Goal: Information Seeking & Learning: Find specific fact

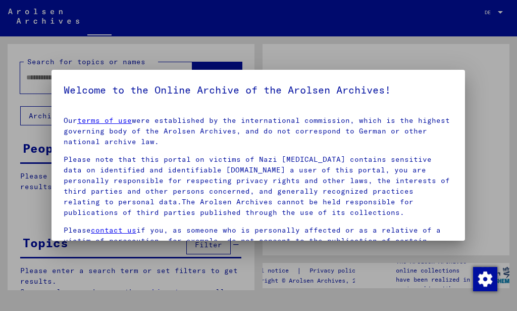
type input "******"
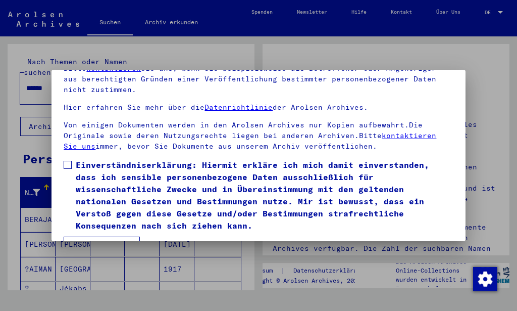
scroll to position [81, 0]
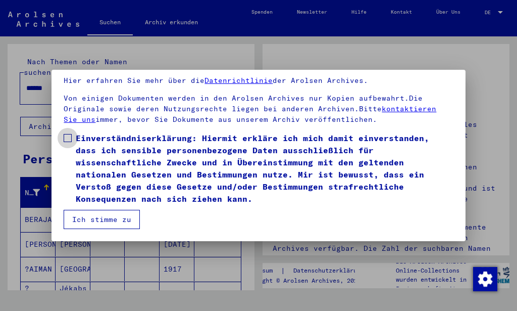
click at [69, 139] on span at bounding box center [68, 138] width 8 height 8
click at [68, 138] on span at bounding box center [68, 138] width 8 height 8
click at [112, 221] on button "Ich stimme zu" at bounding box center [102, 219] width 76 height 19
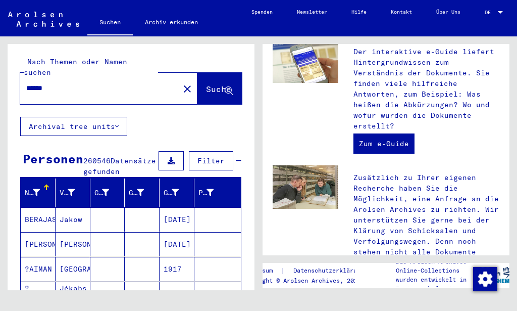
scroll to position [437, 0]
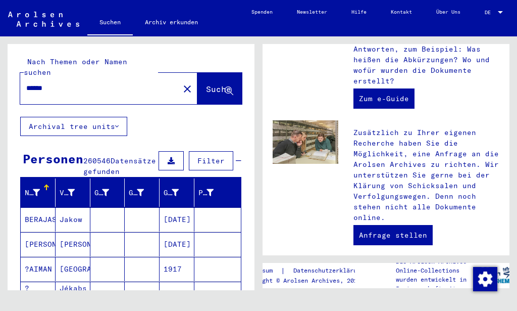
click at [117, 123] on icon at bounding box center [117, 126] width 4 height 7
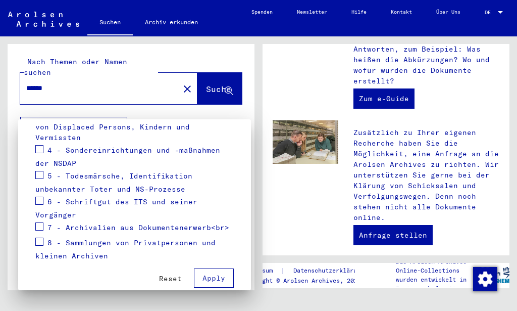
scroll to position [261, 0]
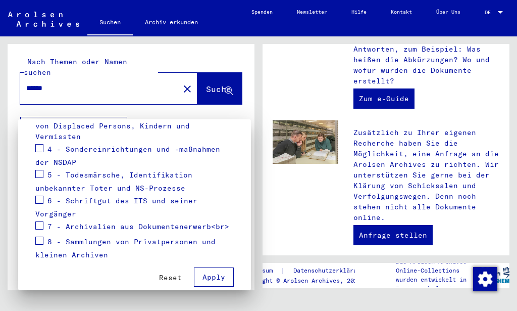
click at [210, 272] on span "Apply" at bounding box center [214, 276] width 23 height 9
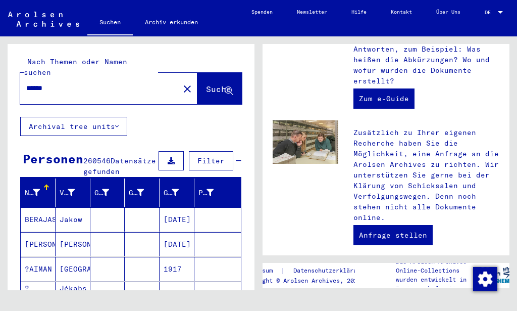
click at [198, 156] on span "Filter" at bounding box center [211, 160] width 27 height 9
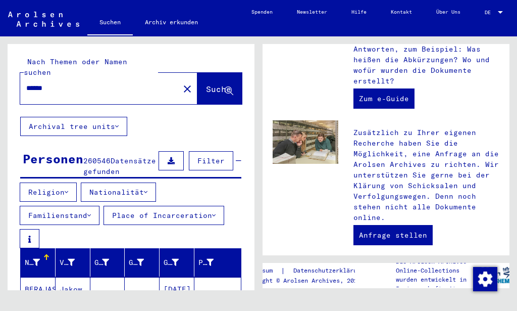
click at [68, 192] on icon at bounding box center [67, 192] width 4 height 7
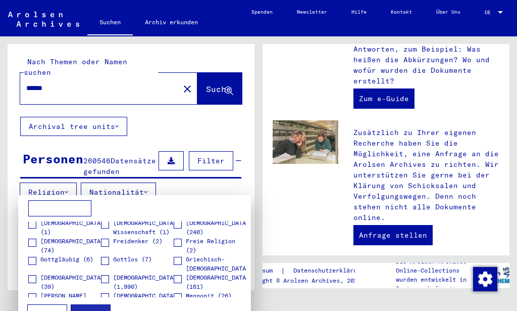
scroll to position [45, 0]
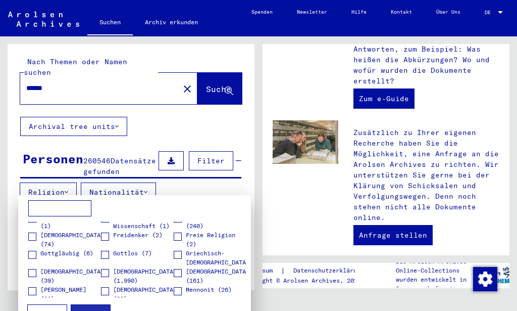
click at [102, 273] on span at bounding box center [105, 273] width 8 height 8
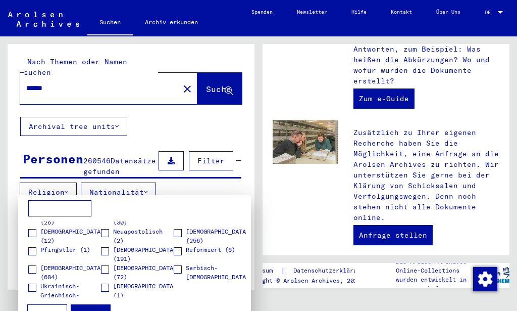
scroll to position [124, 0]
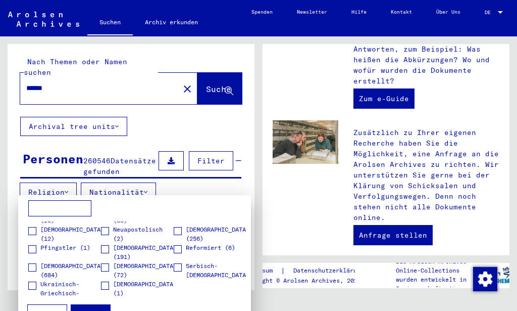
click at [82, 308] on button "Apply" at bounding box center [91, 313] width 40 height 19
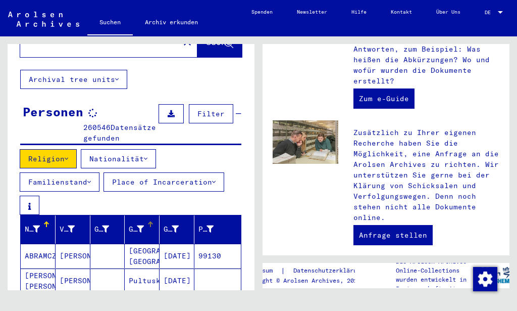
scroll to position [109, 0]
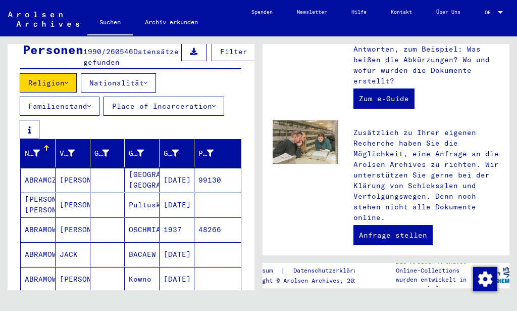
click at [148, 82] on icon at bounding box center [146, 82] width 4 height 7
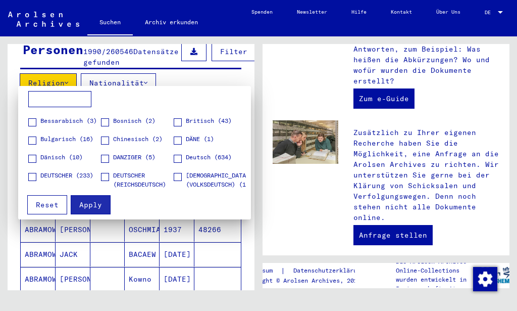
scroll to position [45, 0]
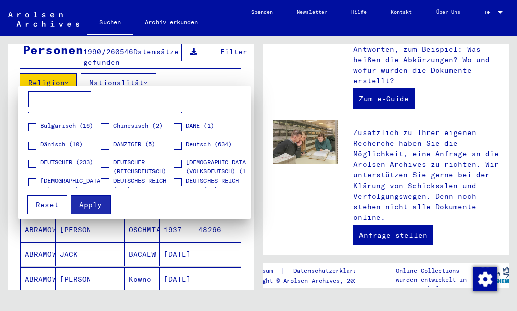
click at [174, 146] on span at bounding box center [178, 146] width 8 height 8
click at [96, 202] on span "Apply" at bounding box center [90, 204] width 23 height 9
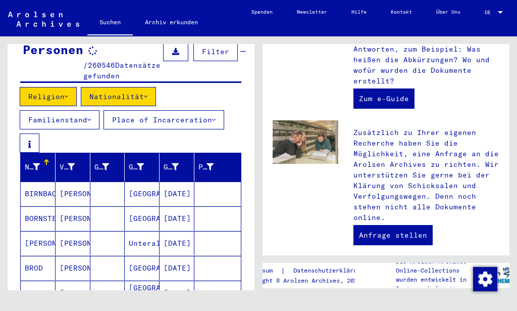
click at [91, 116] on icon at bounding box center [89, 119] width 4 height 7
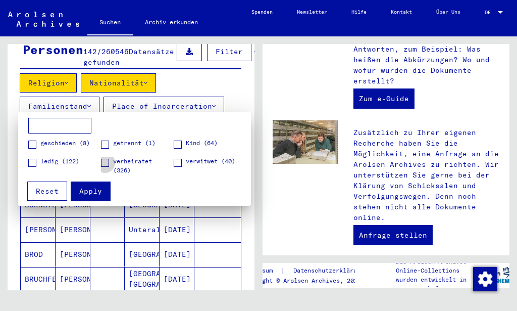
click at [108, 162] on span at bounding box center [105, 163] width 8 height 8
click at [99, 191] on span "Apply" at bounding box center [90, 190] width 23 height 9
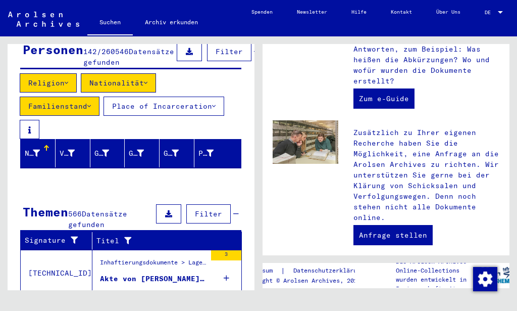
click at [216, 103] on icon at bounding box center [214, 106] width 4 height 7
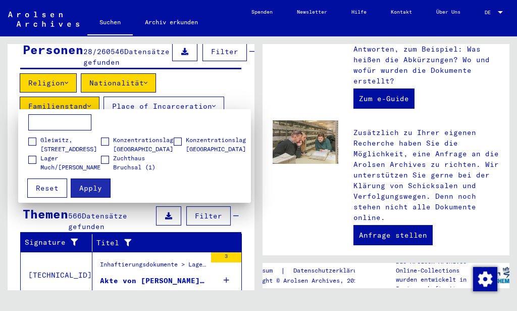
click at [83, 120] on input at bounding box center [59, 122] width 63 height 16
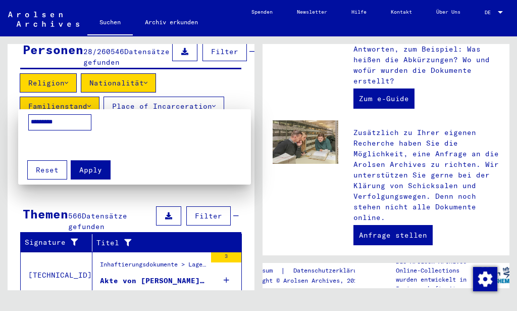
type input "*********"
click at [91, 166] on span "Apply" at bounding box center [90, 169] width 23 height 9
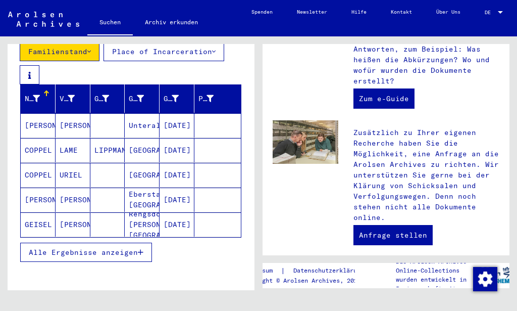
scroll to position [109, 0]
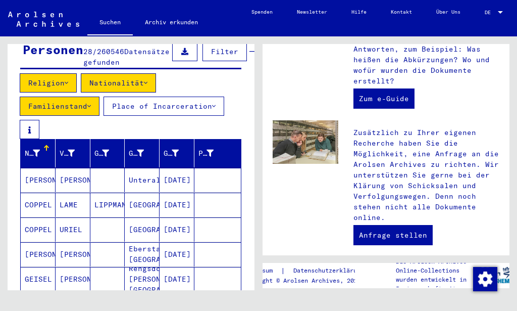
click at [216, 107] on icon at bounding box center [214, 106] width 4 height 7
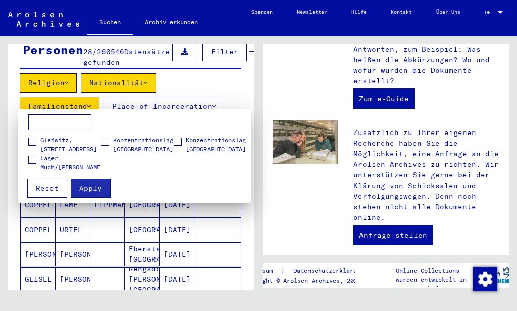
click at [217, 107] on div at bounding box center [258, 155] width 517 height 311
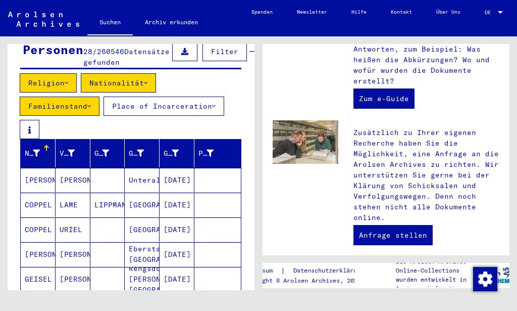
scroll to position [218, 0]
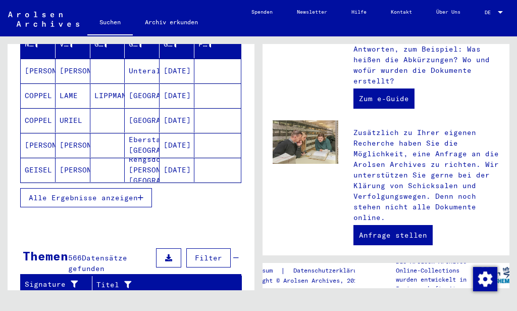
click at [137, 195] on span "Alle Ergebnisse anzeigen" at bounding box center [83, 197] width 109 height 9
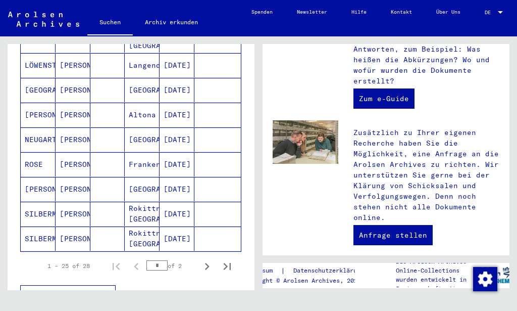
scroll to position [655, 0]
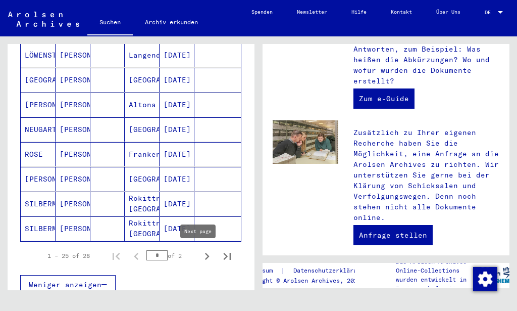
click at [200, 257] on icon "Next page" at bounding box center [207, 256] width 14 height 14
type input "*"
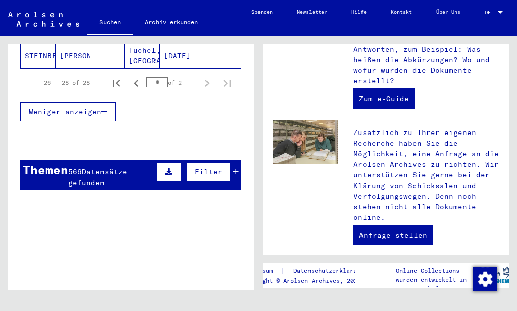
scroll to position [382, 0]
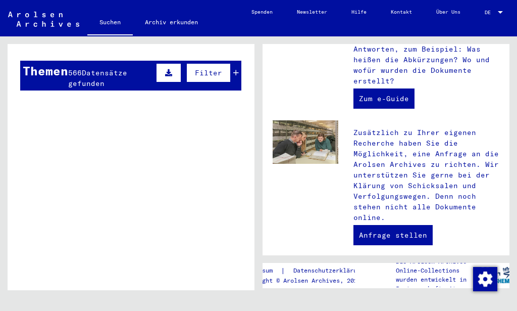
click at [115, 71] on span "Datensätze gefunden" at bounding box center [97, 78] width 59 height 20
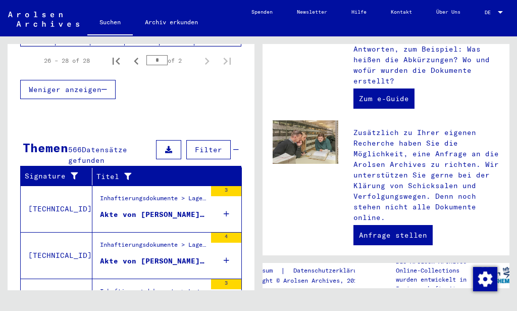
scroll to position [299, 0]
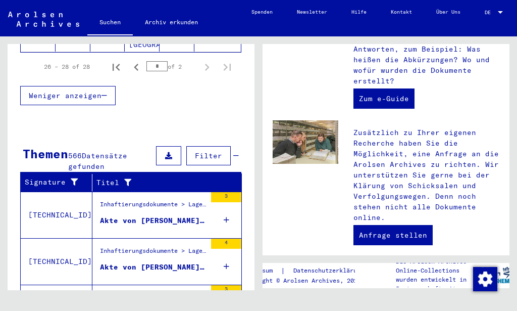
click at [208, 154] on span "Filter" at bounding box center [208, 155] width 27 height 9
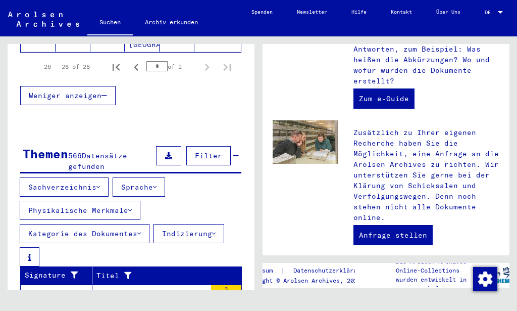
click at [157, 187] on icon at bounding box center [155, 186] width 4 height 7
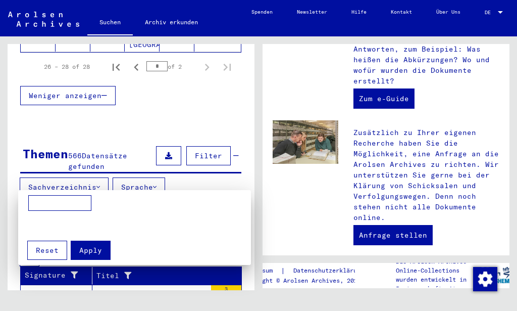
click at [160, 186] on div at bounding box center [258, 155] width 517 height 311
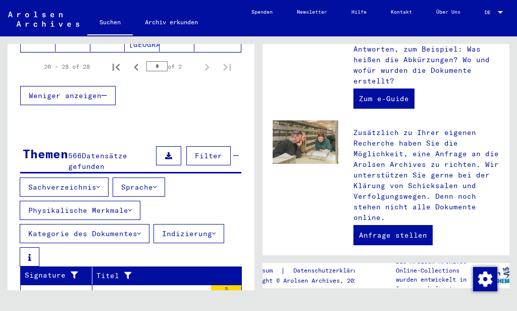
click at [100, 183] on icon at bounding box center [99, 186] width 4 height 7
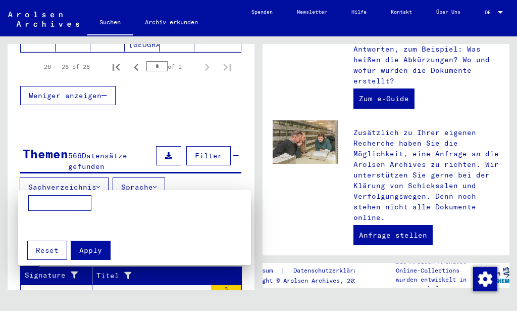
click at [100, 183] on div at bounding box center [258, 155] width 517 height 311
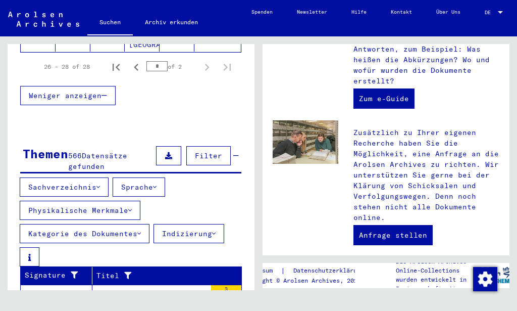
click at [132, 210] on icon at bounding box center [130, 210] width 4 height 7
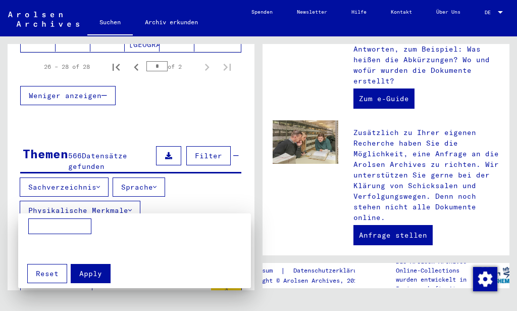
click at [132, 210] on div at bounding box center [258, 155] width 517 height 311
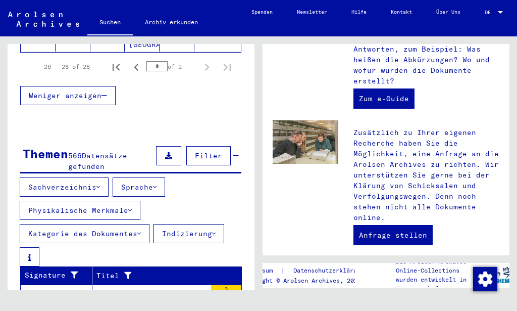
click at [216, 232] on icon at bounding box center [214, 233] width 4 height 7
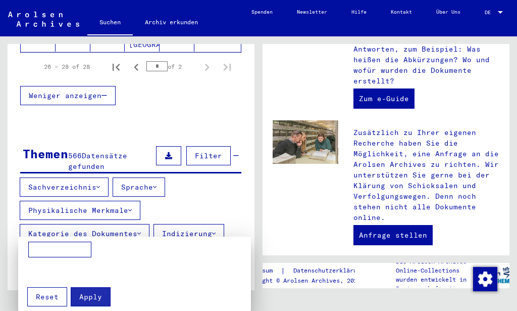
click at [217, 232] on div at bounding box center [258, 155] width 517 height 311
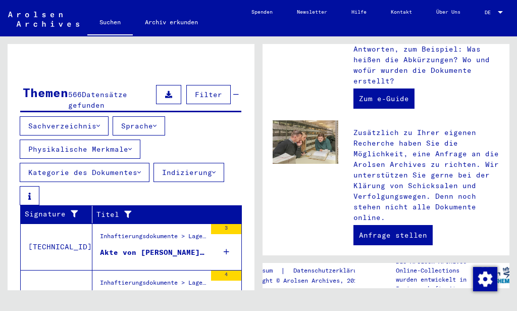
scroll to position [408, 0]
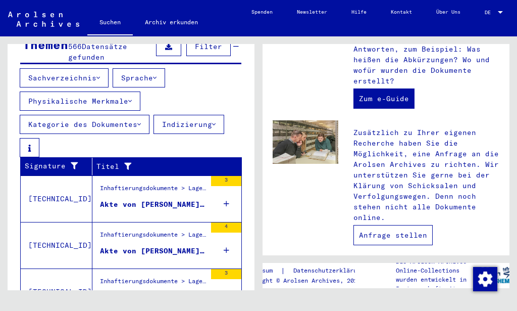
click at [383, 232] on link "Anfrage stellen" at bounding box center [393, 235] width 79 height 20
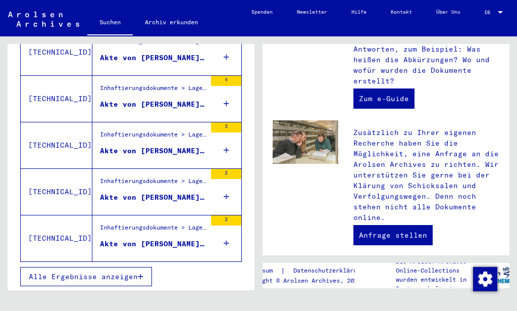
scroll to position [556, 0]
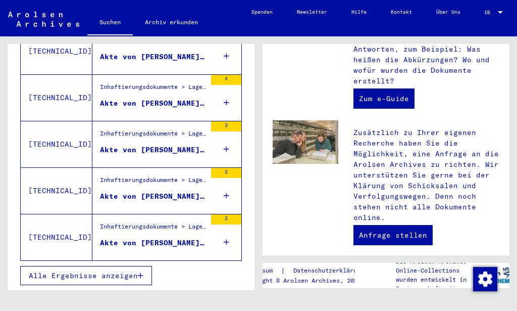
click at [106, 275] on span "Alle Ergebnisse anzeigen" at bounding box center [83, 275] width 109 height 9
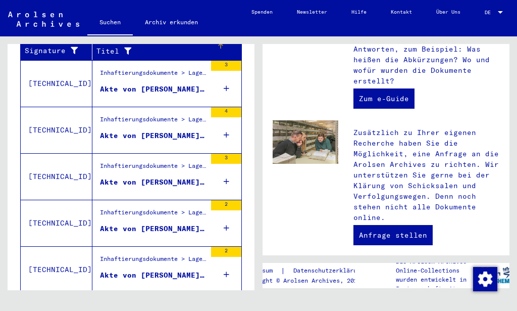
scroll to position [395, 0]
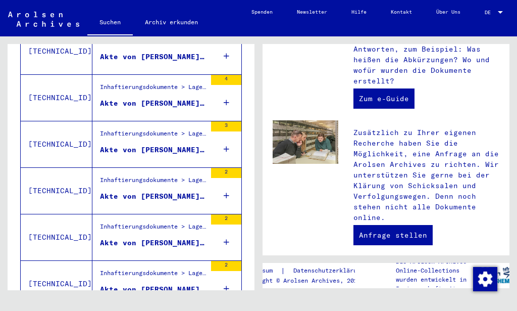
click at [132, 150] on div "Akte von [PERSON_NAME][GEOGRAPHIC_DATA], geboren am [DEMOGRAPHIC_DATA]" at bounding box center [153, 150] width 106 height 11
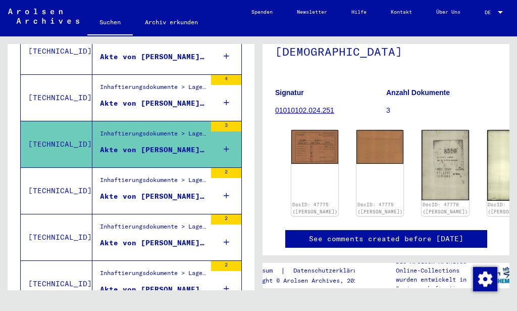
scroll to position [109, 0]
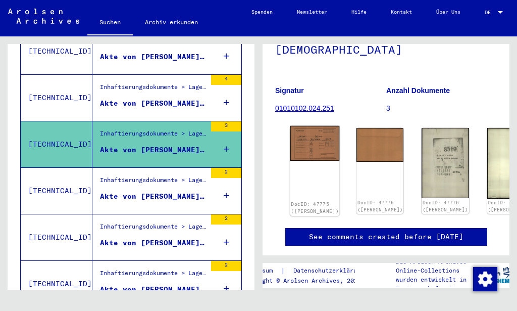
click at [307, 201] on link "DocID: 47775 ([PERSON_NAME])" at bounding box center [315, 207] width 48 height 13
